Goal: Task Accomplishment & Management: Manage account settings

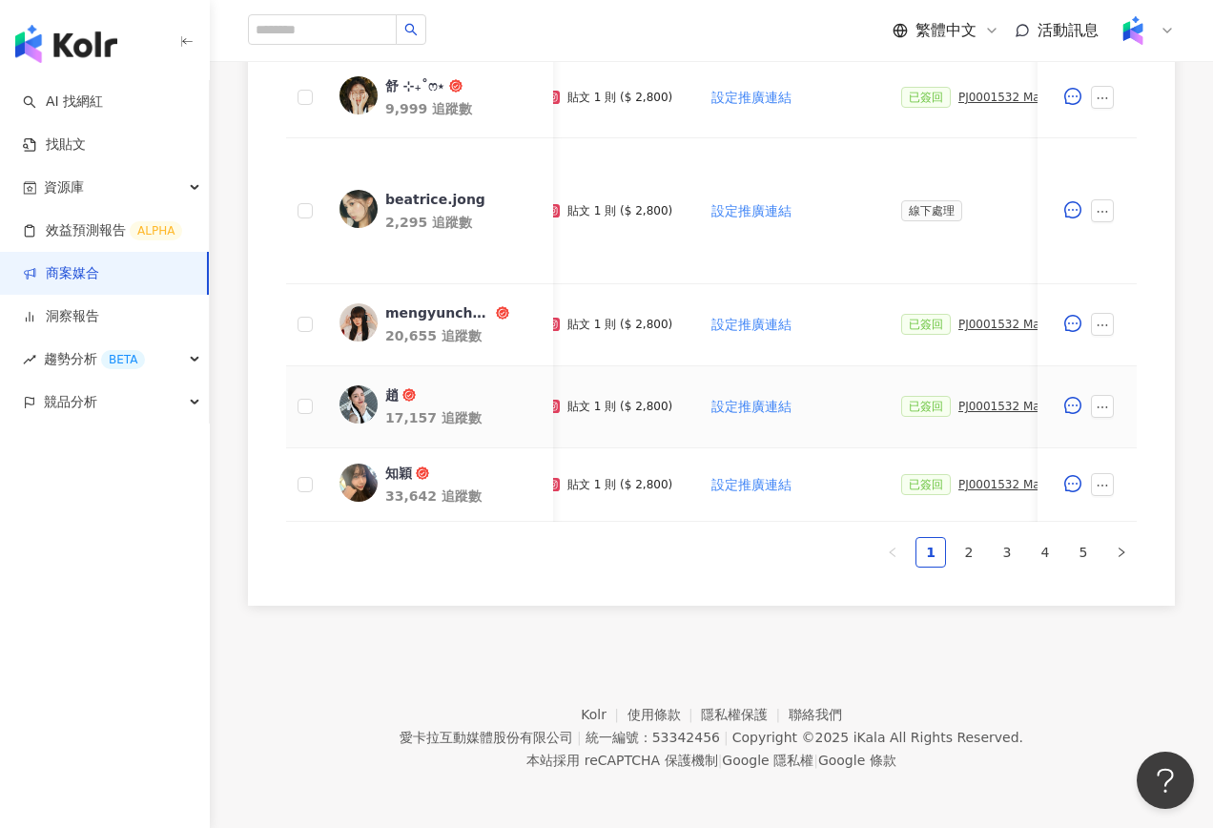
scroll to position [0, 51]
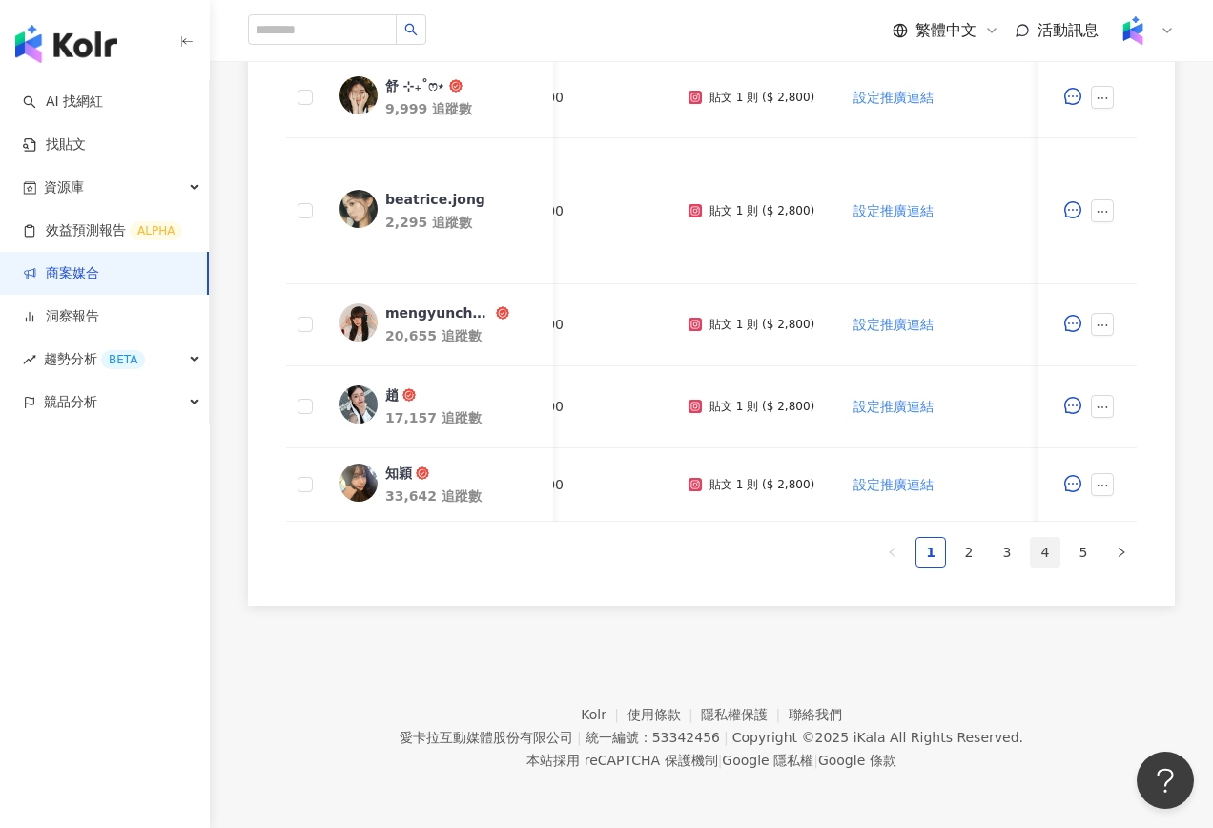
click at [977, 542] on link "4" at bounding box center [1045, 552] width 29 height 29
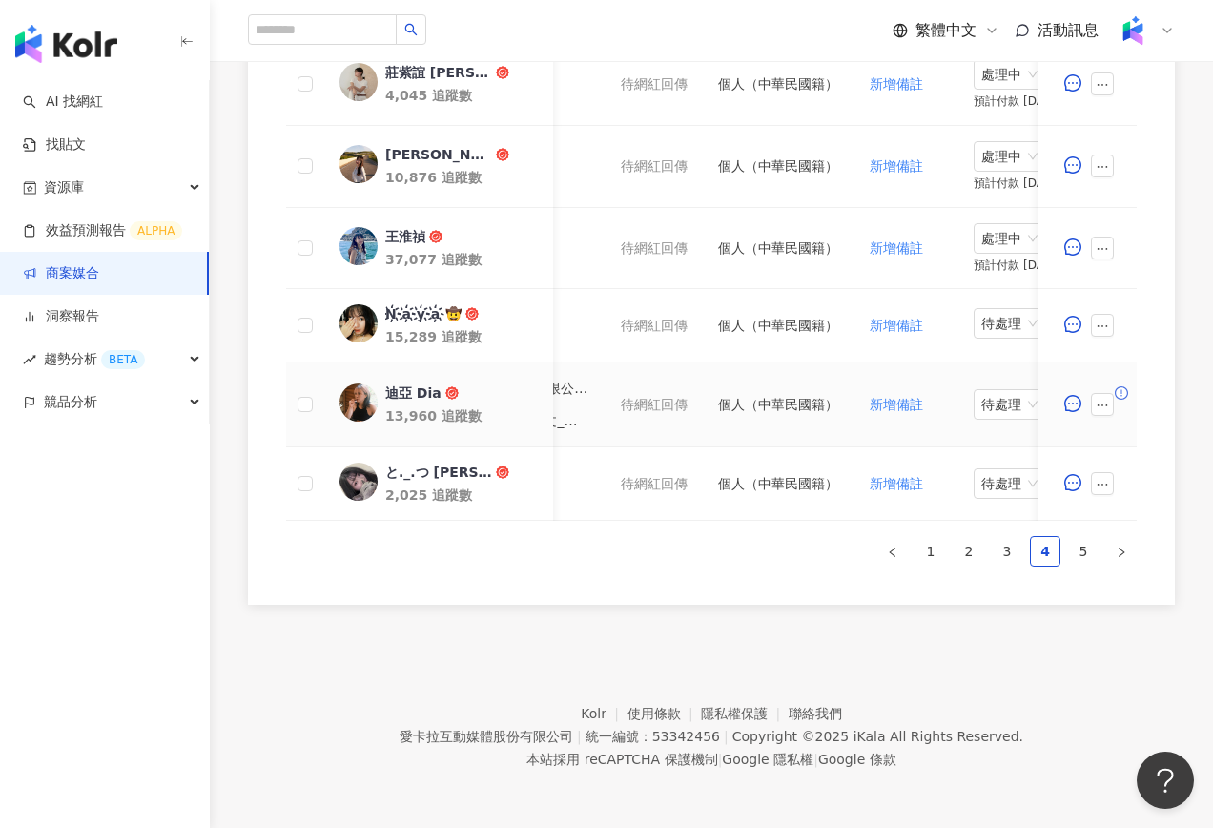
scroll to position [0, 1061]
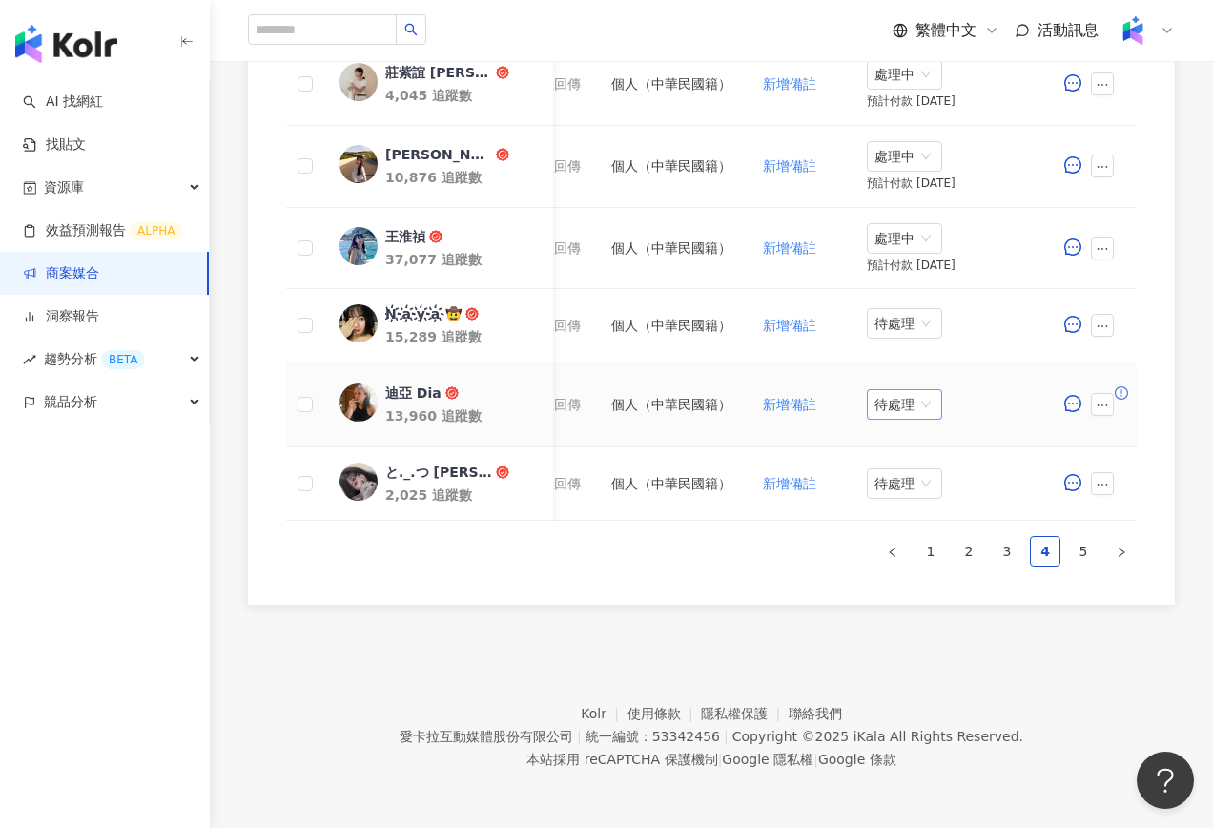
click at [902, 396] on span "待處理" at bounding box center [904, 404] width 60 height 29
click at [894, 472] on div "處理中" at bounding box center [903, 475] width 53 height 21
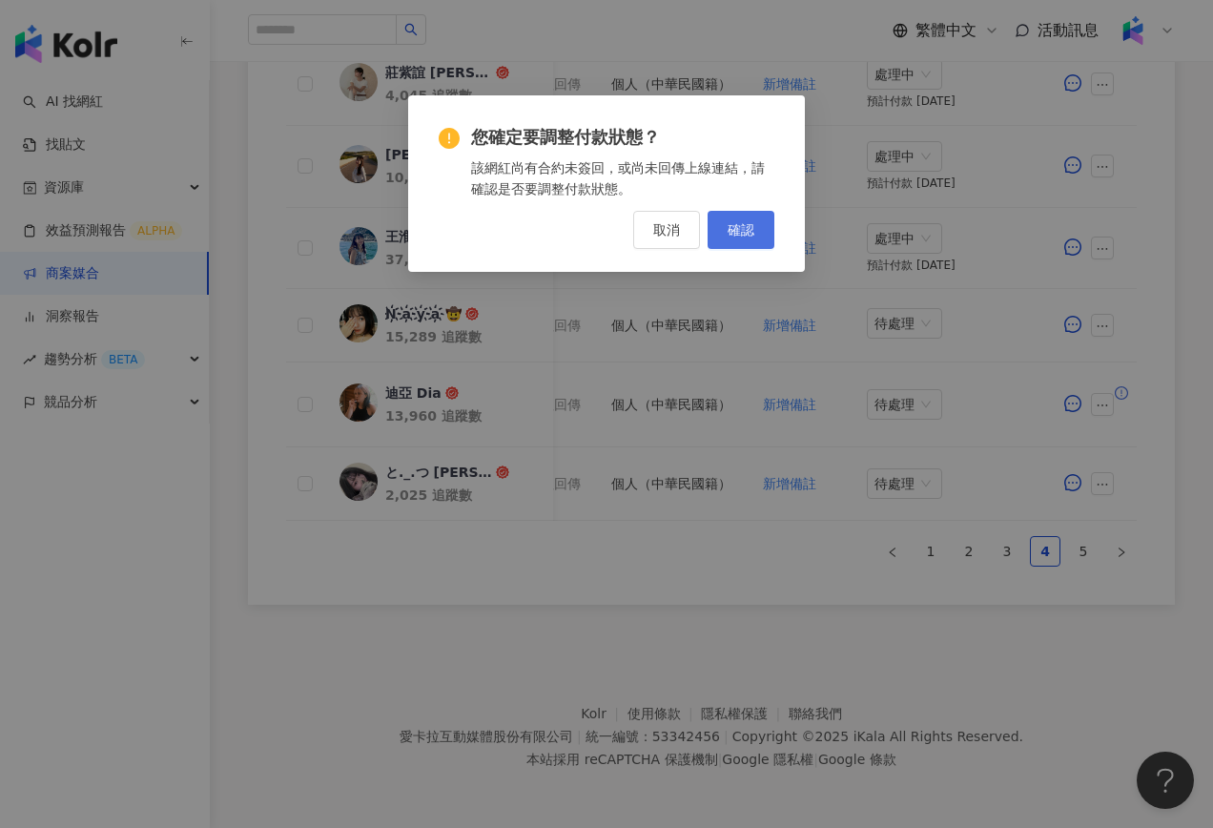
click at [756, 221] on button "確認" at bounding box center [741, 230] width 67 height 38
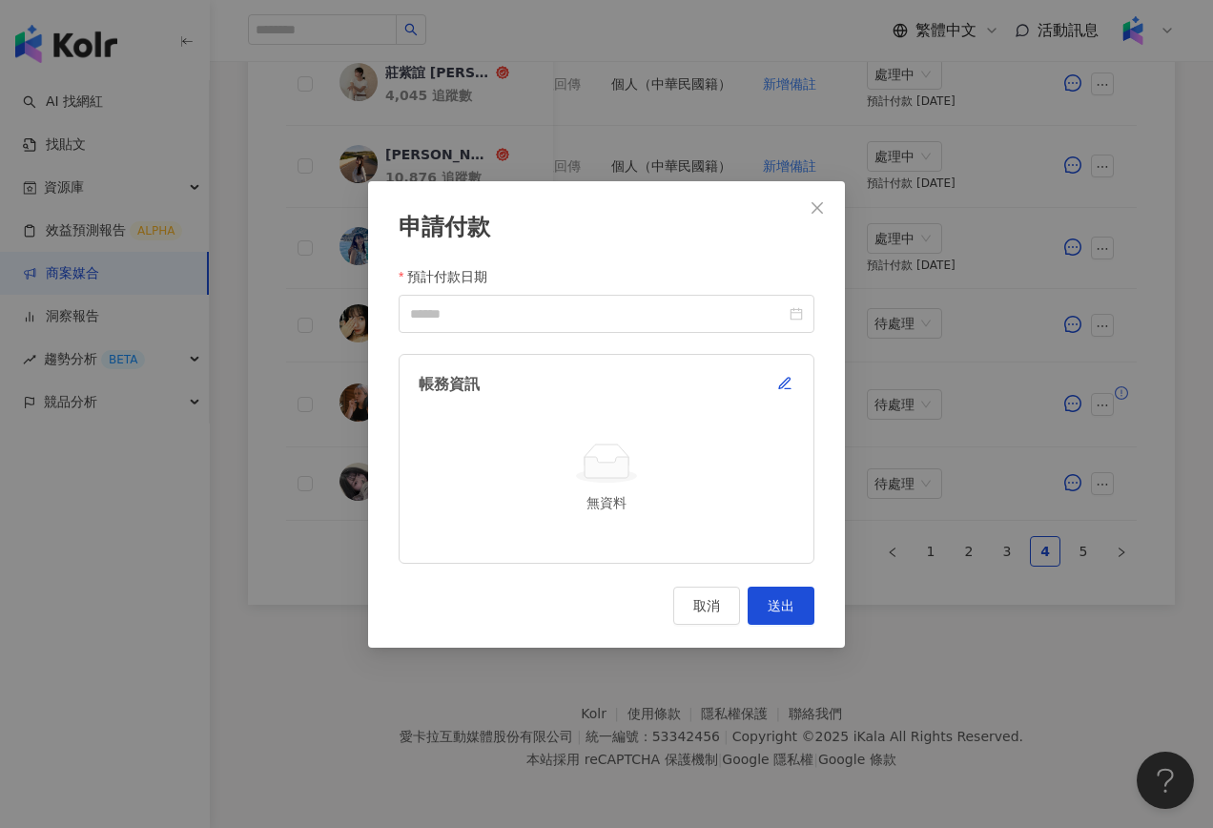
click at [796, 373] on div "帳務資訊 無資料" at bounding box center [607, 458] width 416 height 209
click at [781, 379] on icon "button" at bounding box center [784, 383] width 15 height 15
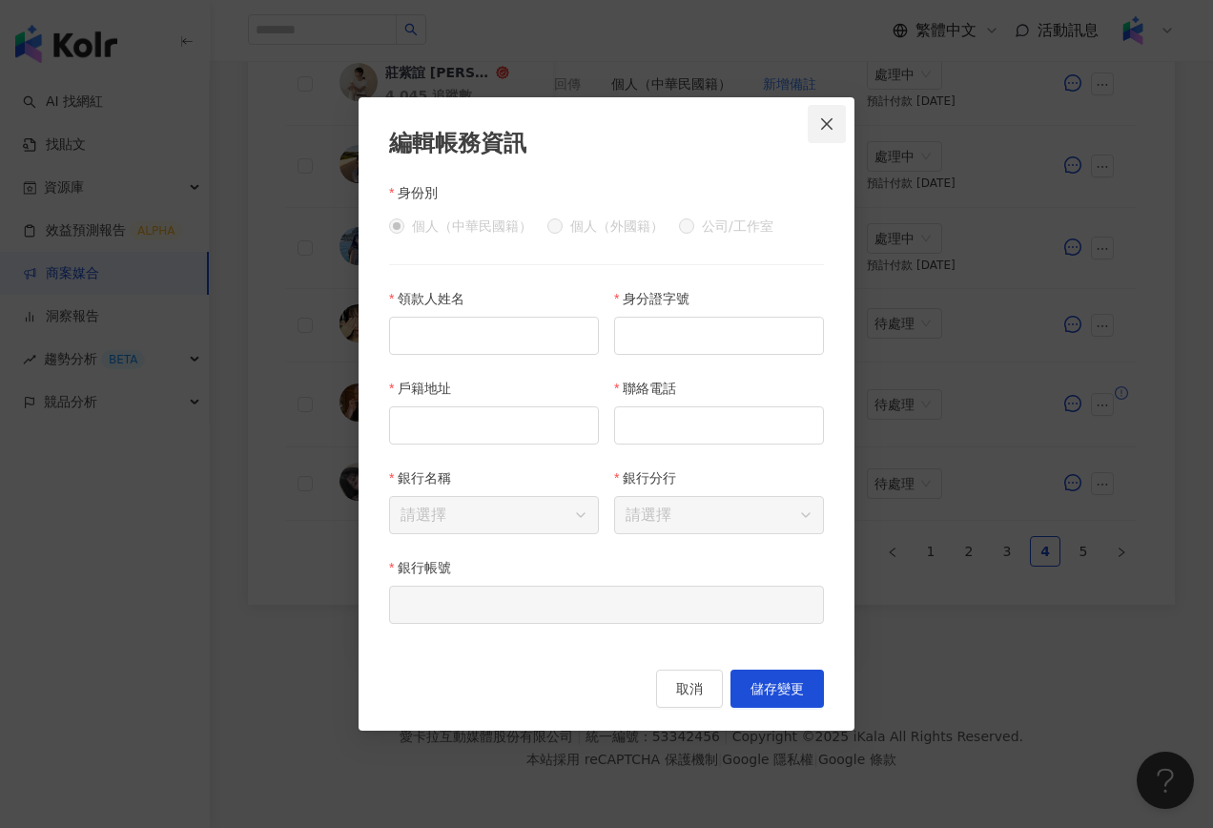
click at [818, 122] on span "Close" at bounding box center [827, 123] width 38 height 15
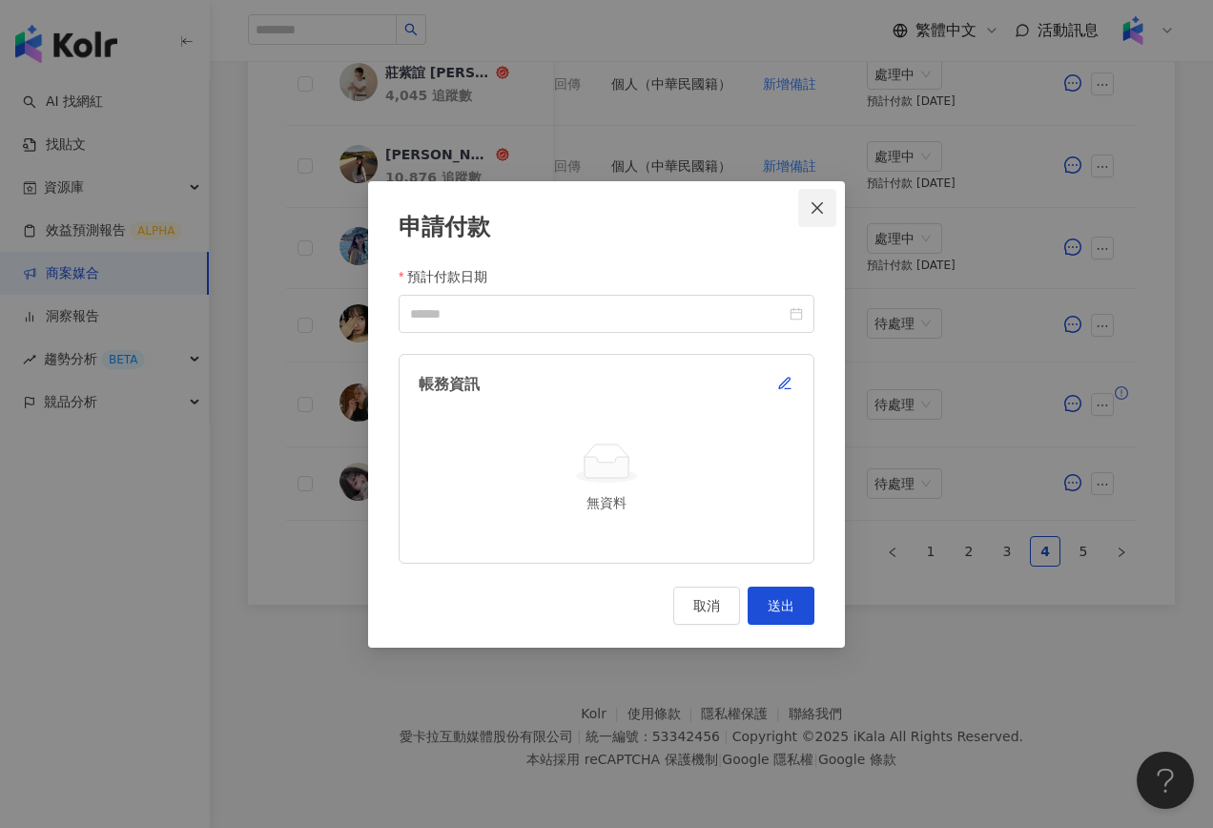
click at [816, 208] on icon "close" at bounding box center [816, 207] width 11 height 11
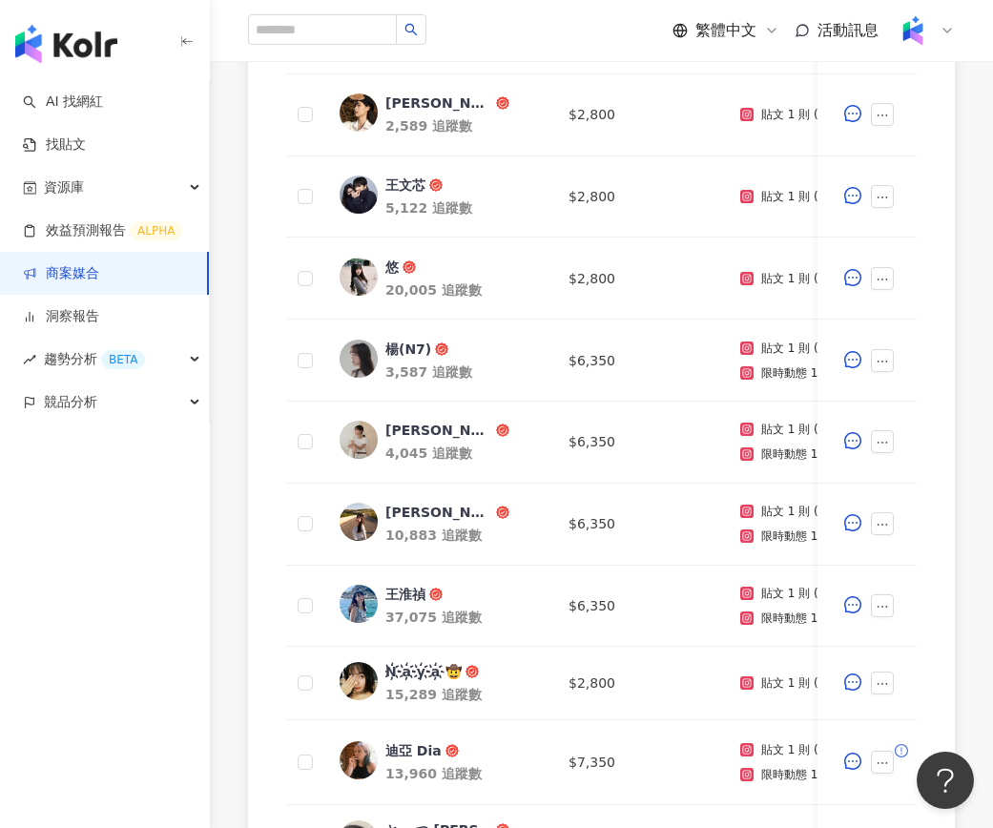
scroll to position [530, 0]
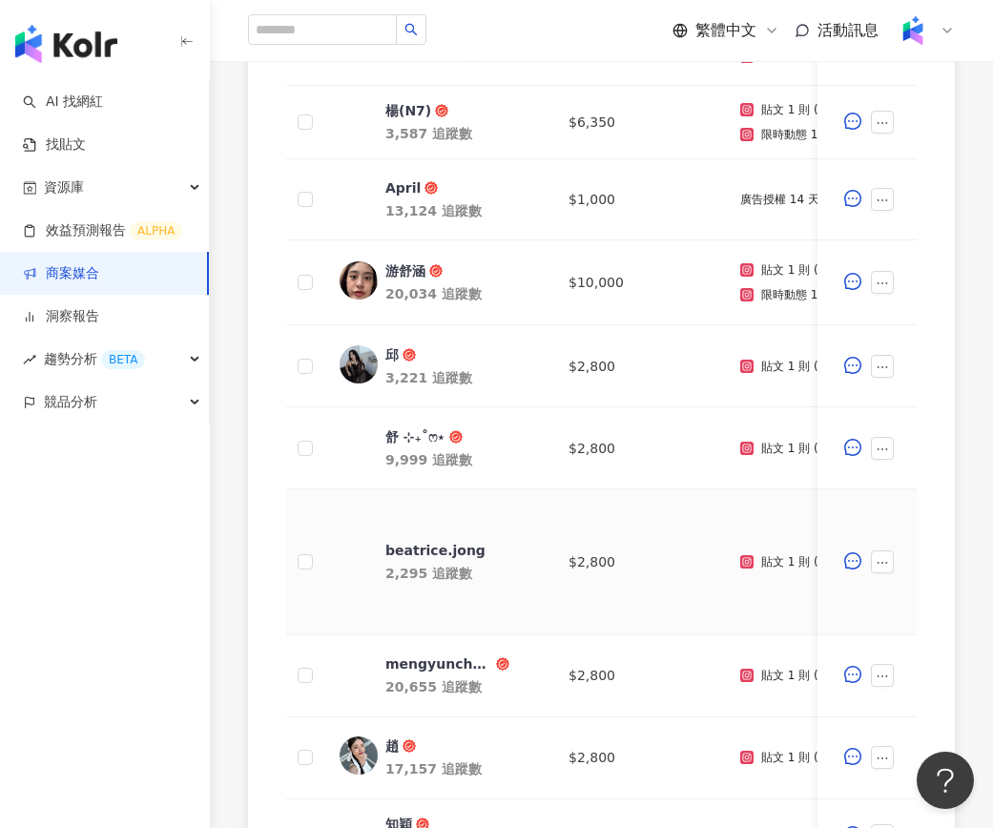
scroll to position [1036, 0]
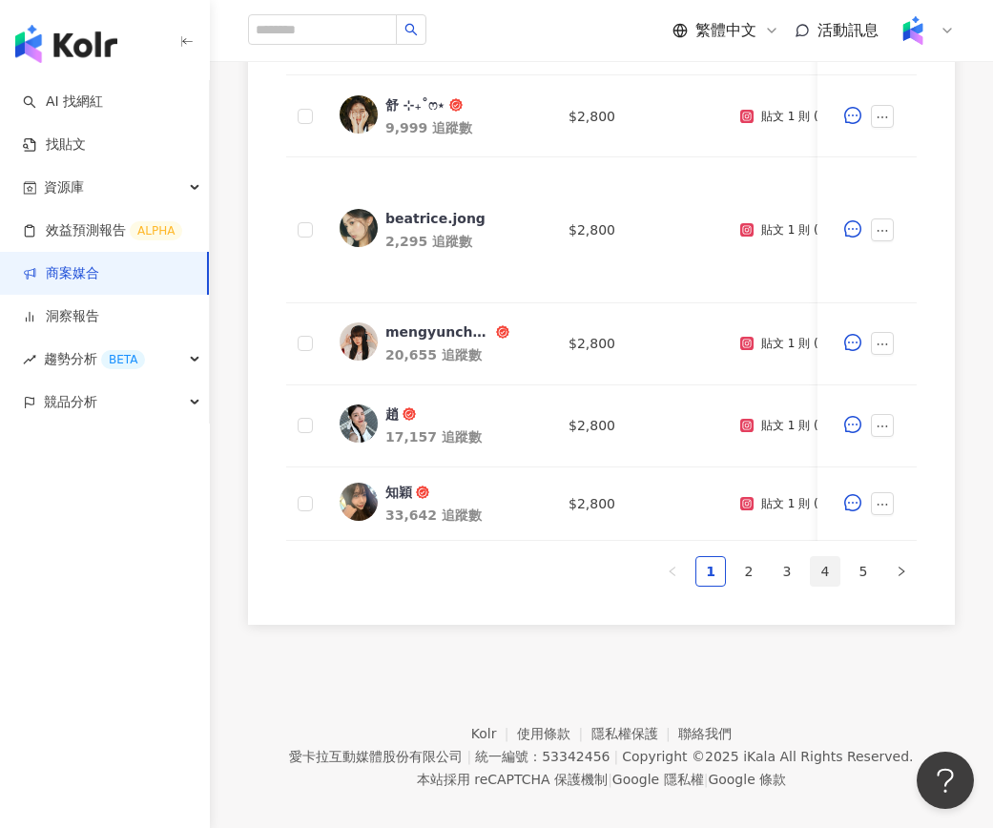
click at [825, 572] on link "4" at bounding box center [825, 571] width 29 height 29
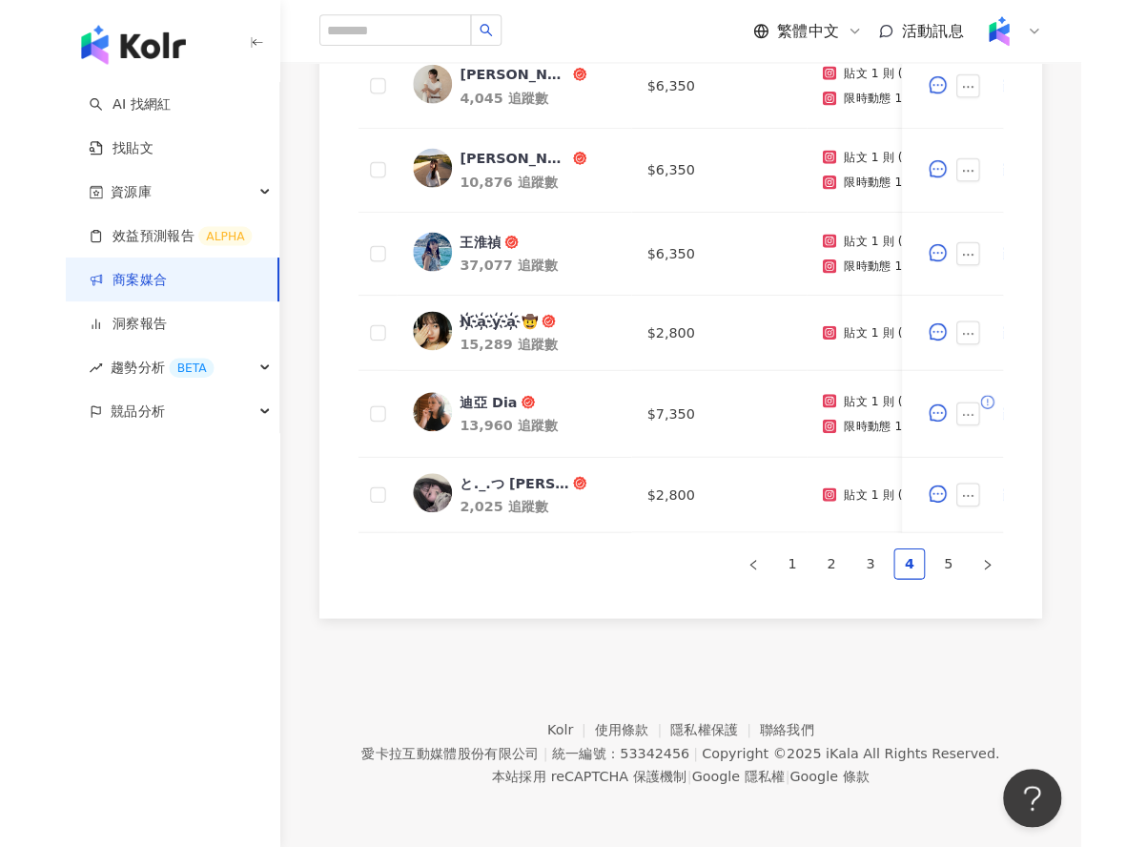
scroll to position [972, 0]
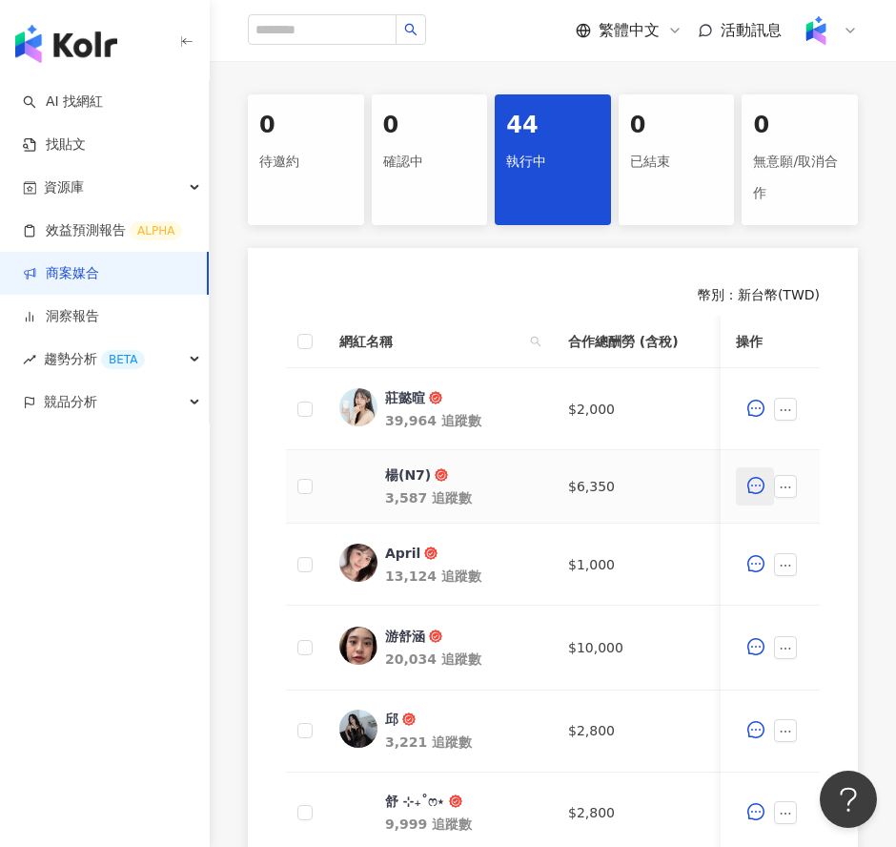
scroll to position [1068, 0]
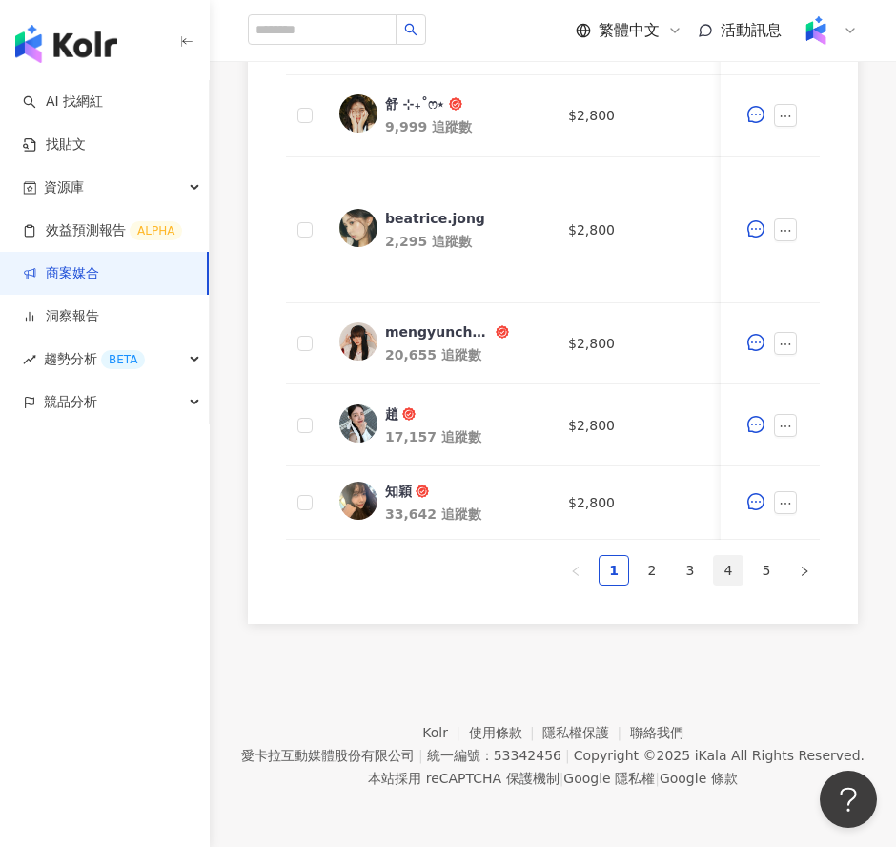
click at [732, 568] on link "4" at bounding box center [728, 570] width 29 height 29
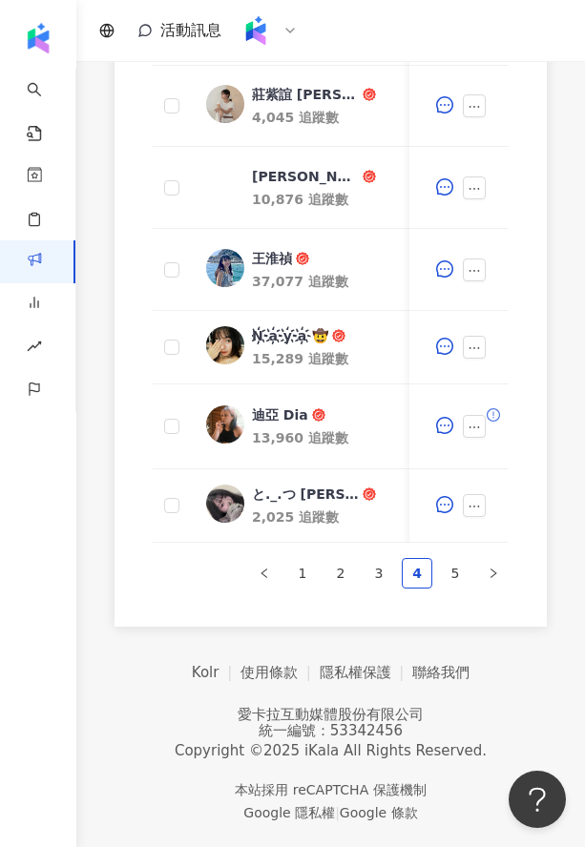
scroll to position [1042, 0]
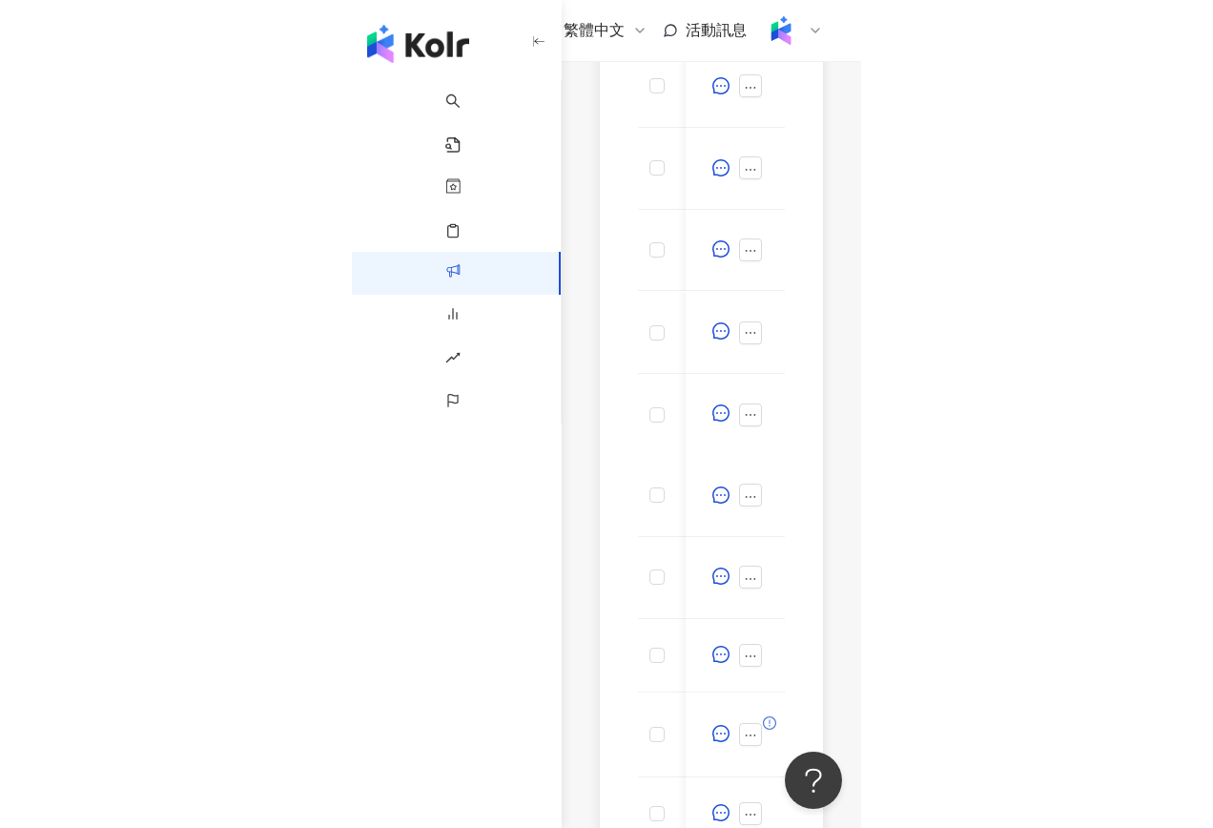
scroll to position [894, 0]
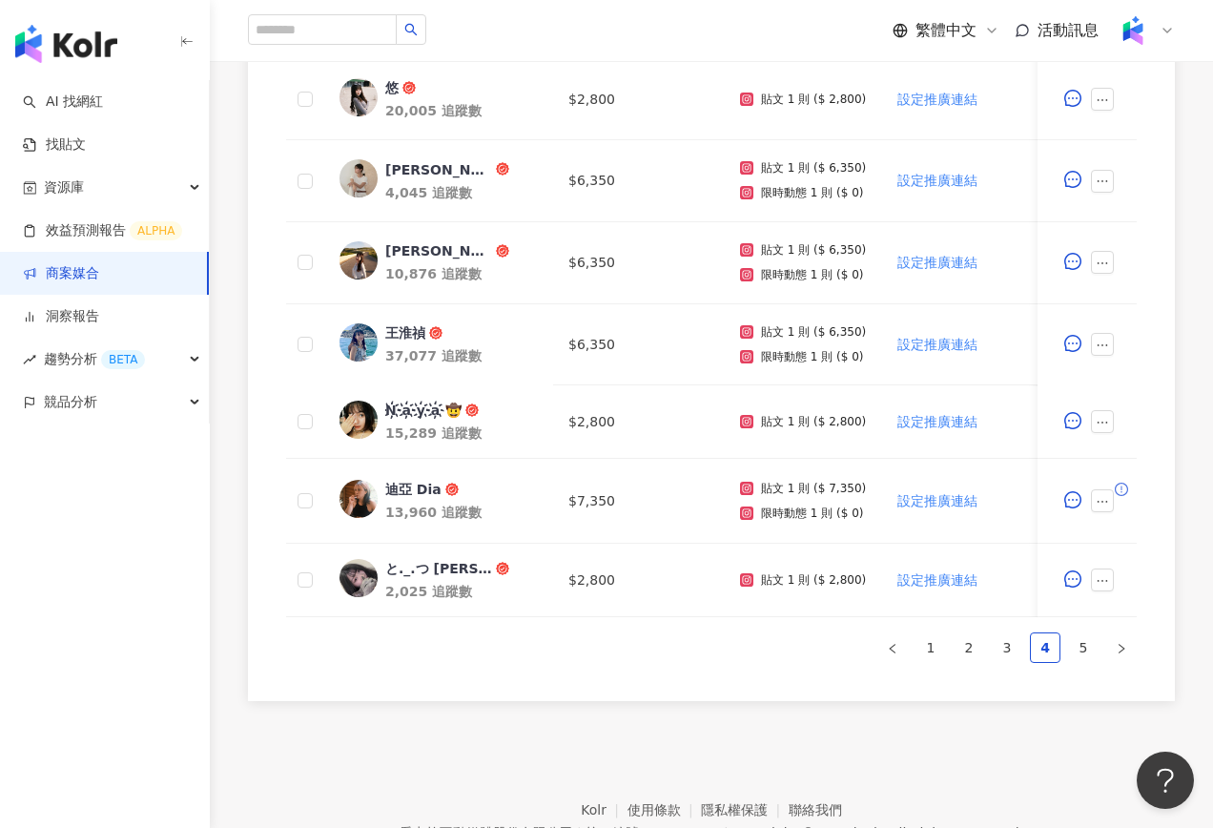
click at [508, 28] on div at bounding box center [1144, 30] width 61 height 38
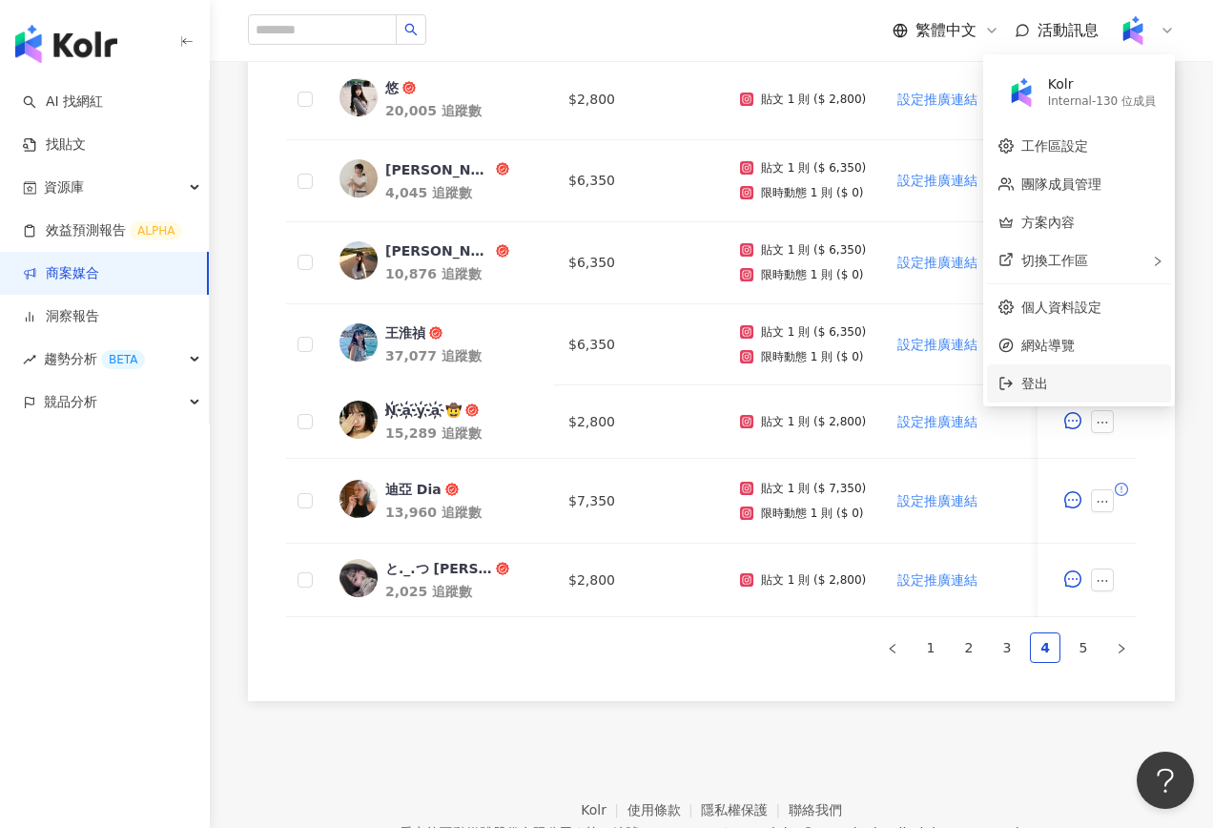
click at [508, 380] on span "登出" at bounding box center [1034, 383] width 27 height 15
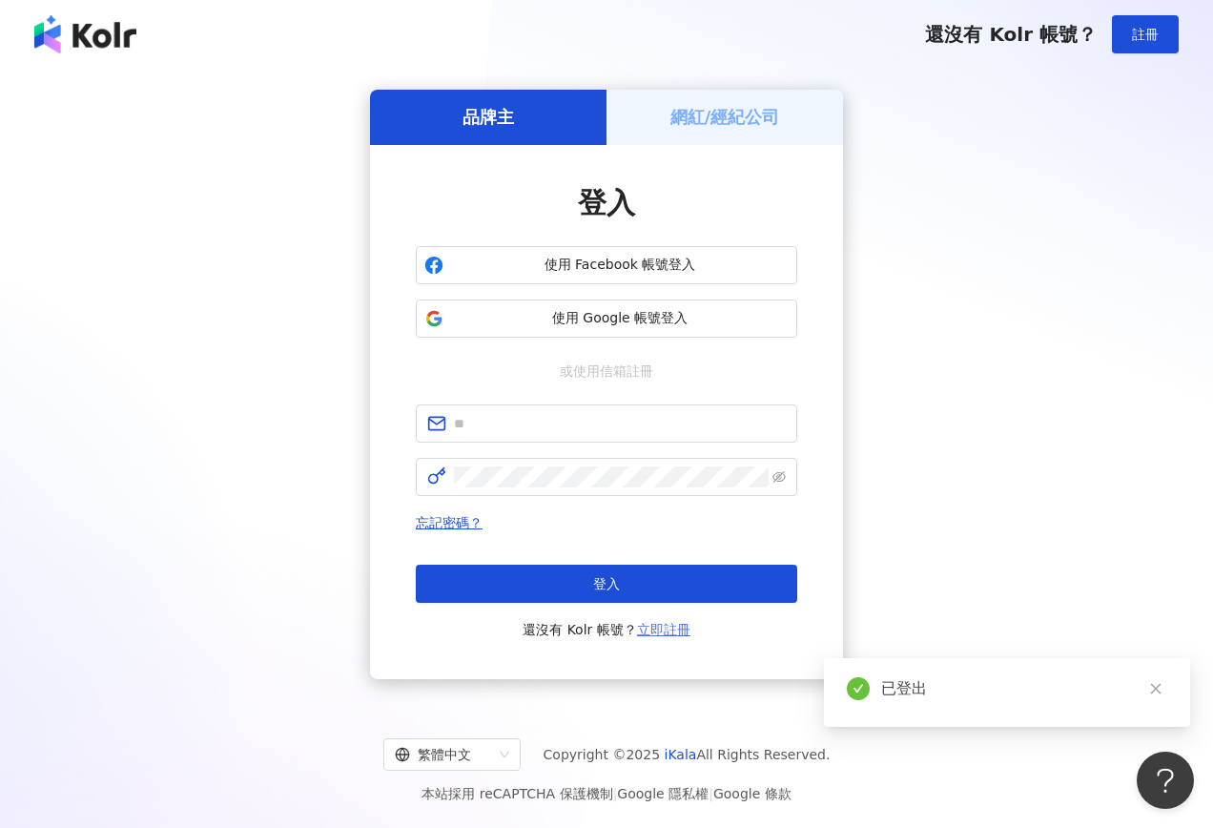
click at [508, 628] on link "立即註冊" at bounding box center [663, 629] width 53 height 15
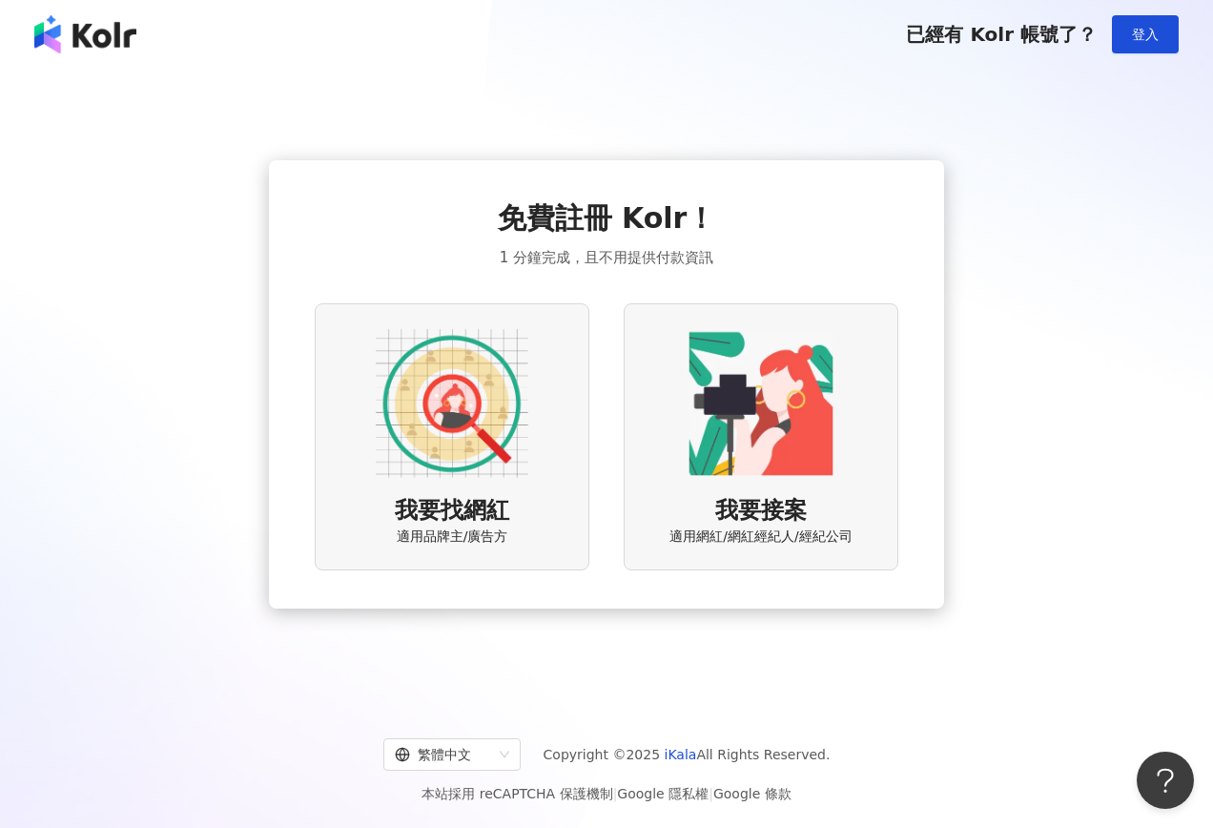
click at [508, 544] on span "適用網紅/網紅經紀人/經紀公司" at bounding box center [760, 536] width 182 height 19
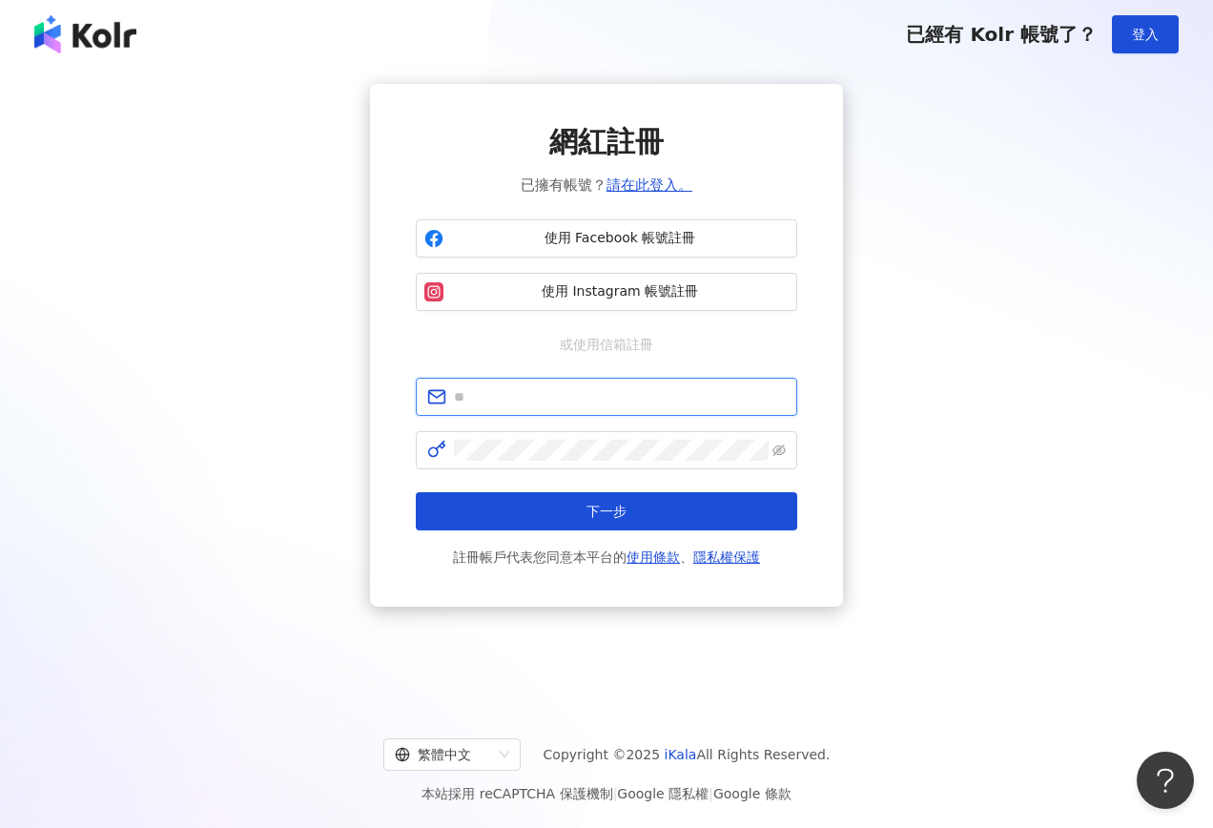
click at [508, 406] on input "text" at bounding box center [620, 396] width 332 height 21
